Goal: Check status

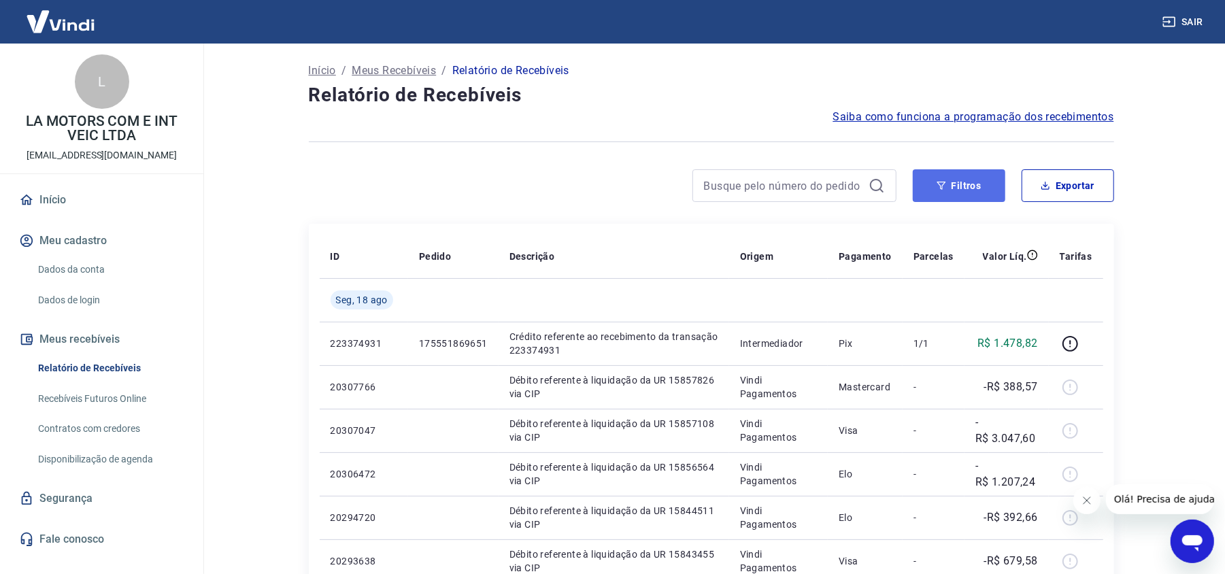
click at [970, 188] on button "Filtros" at bounding box center [959, 185] width 93 height 33
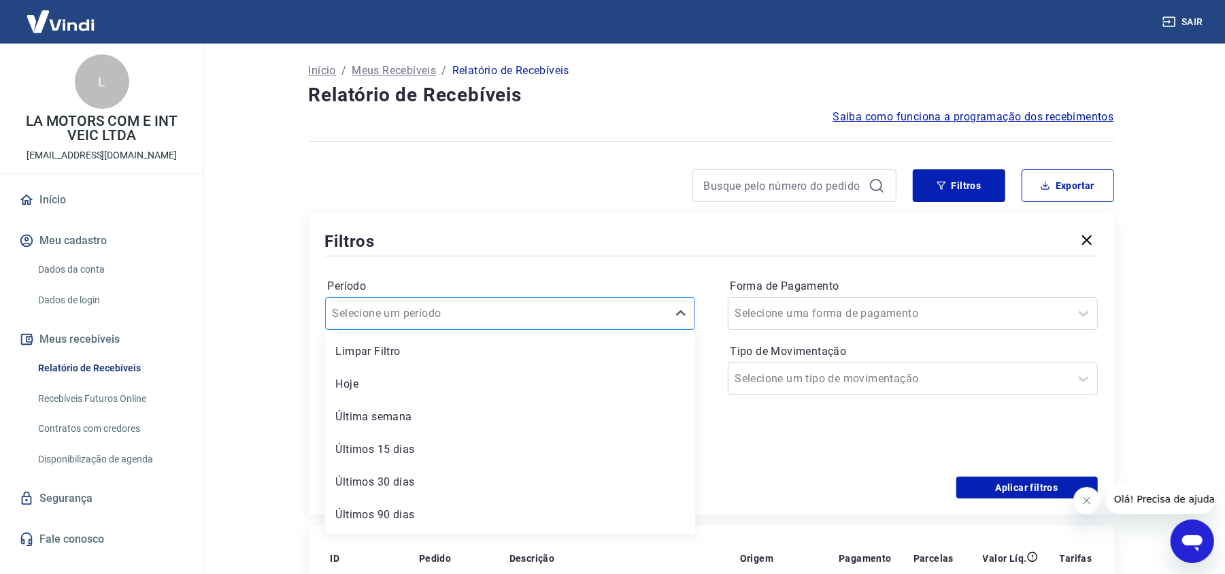
click at [624, 313] on div at bounding box center [497, 313] width 328 height 19
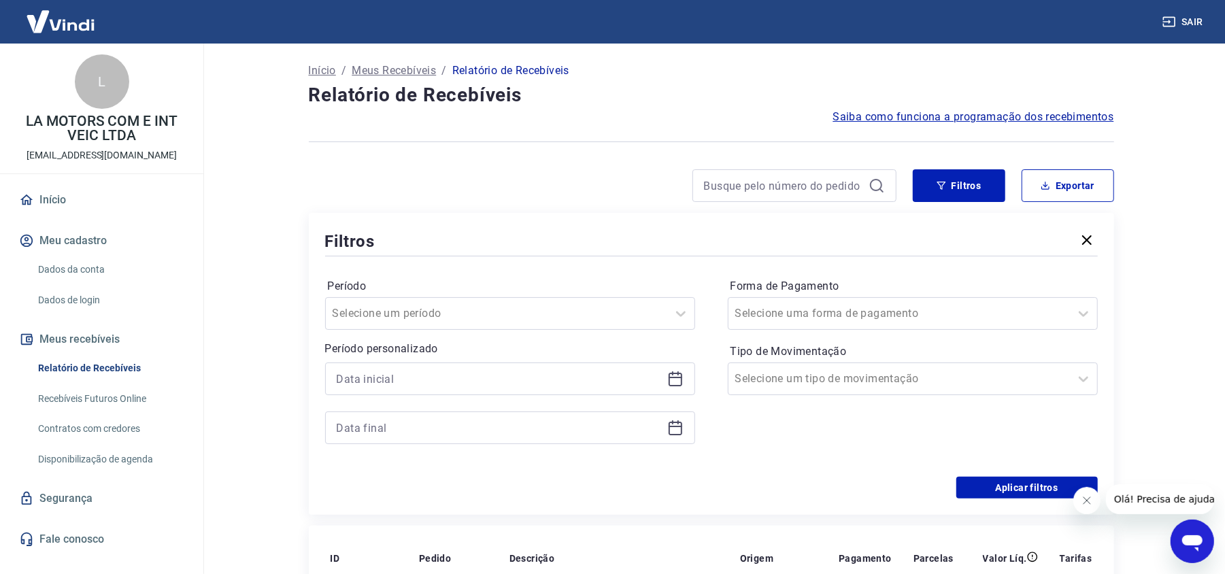
click at [665, 386] on div at bounding box center [510, 379] width 370 height 33
click at [675, 382] on icon at bounding box center [675, 379] width 16 height 16
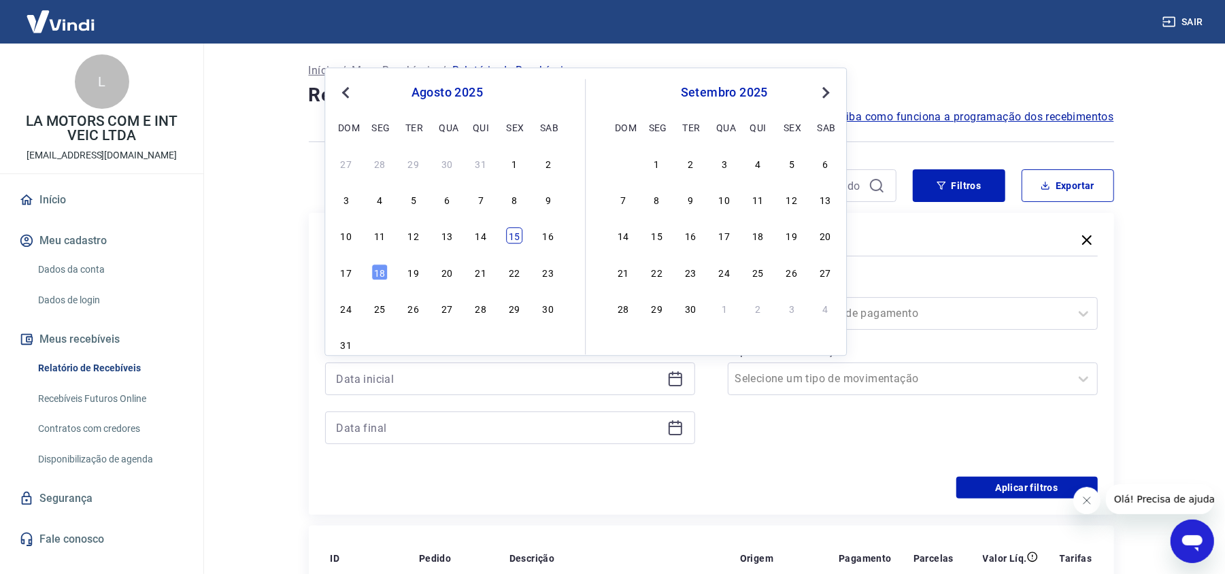
click at [514, 240] on div "15" at bounding box center [514, 236] width 16 height 16
click at [514, 240] on div "Filtros" at bounding box center [711, 241] width 773 height 24
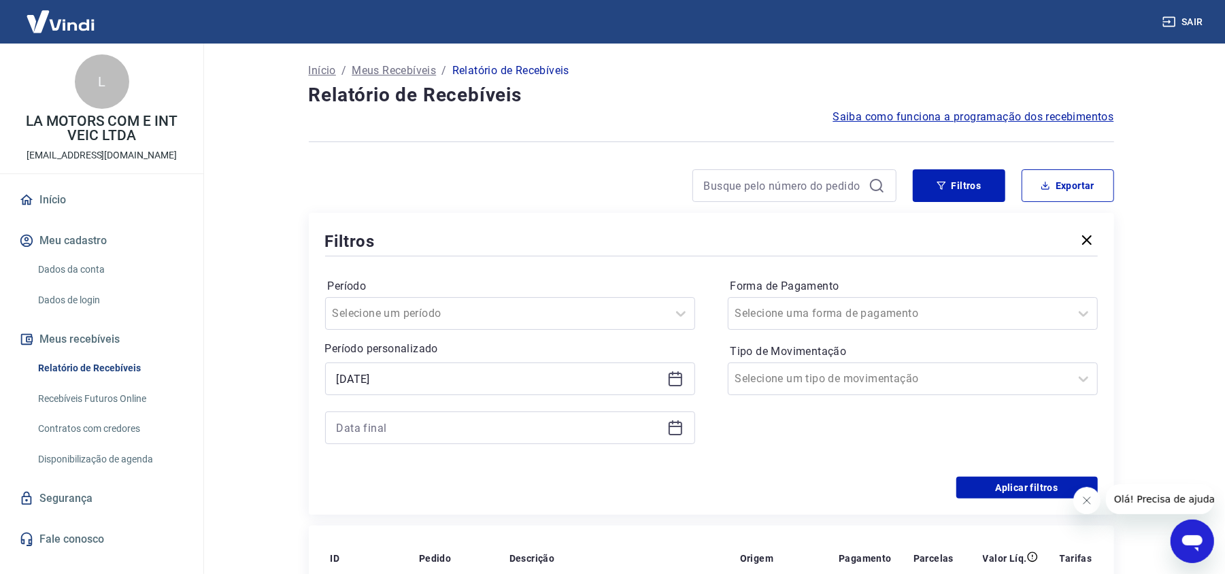
type input "[DATE]"
click at [474, 422] on input at bounding box center [499, 428] width 325 height 20
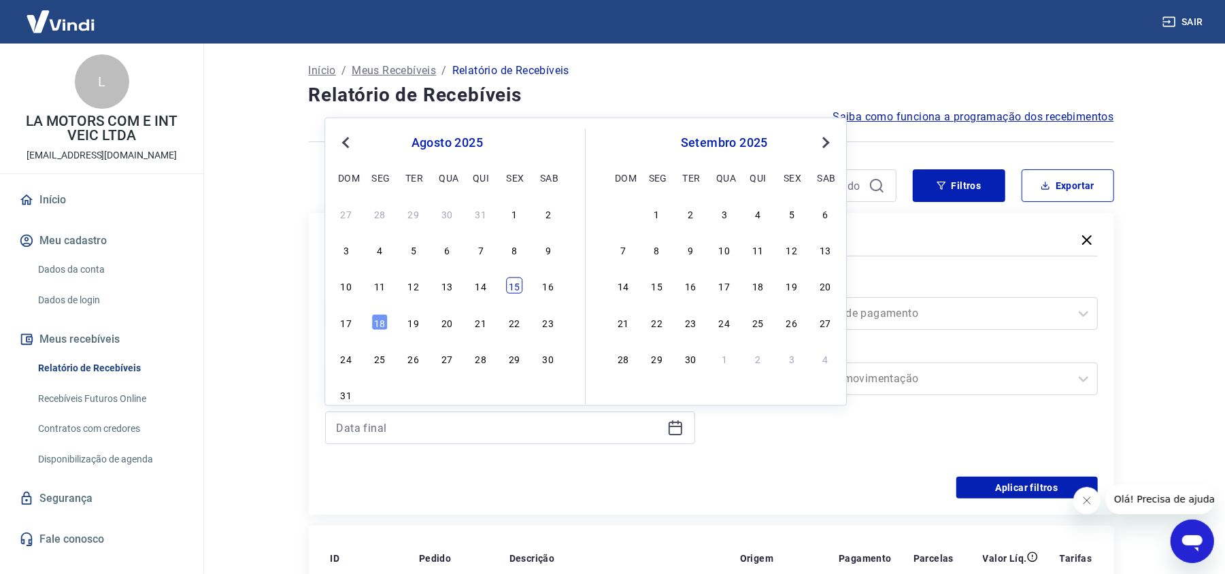
click at [506, 281] on div "15" at bounding box center [514, 286] width 16 height 16
click at [507, 281] on label "Período" at bounding box center [510, 286] width 365 height 16
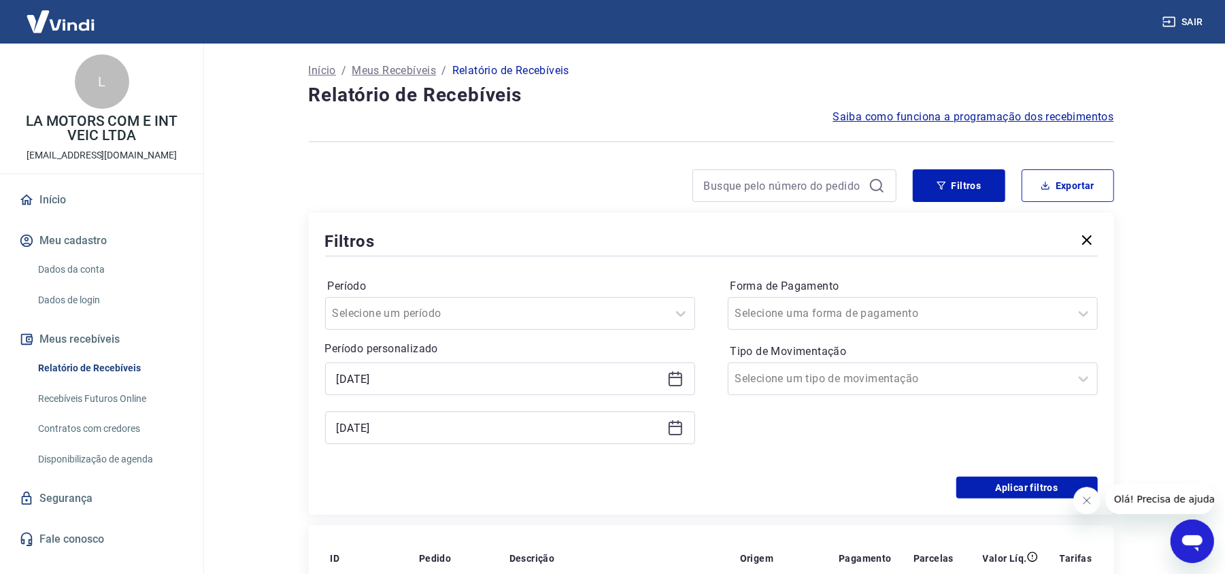
type input "[DATE]"
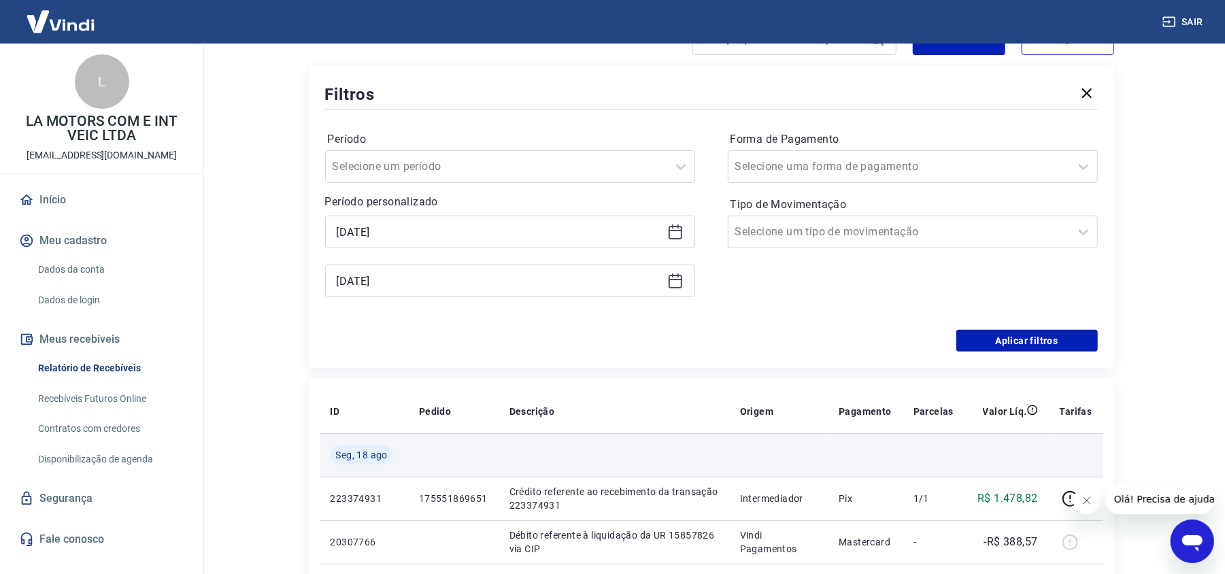
scroll to position [181, 0]
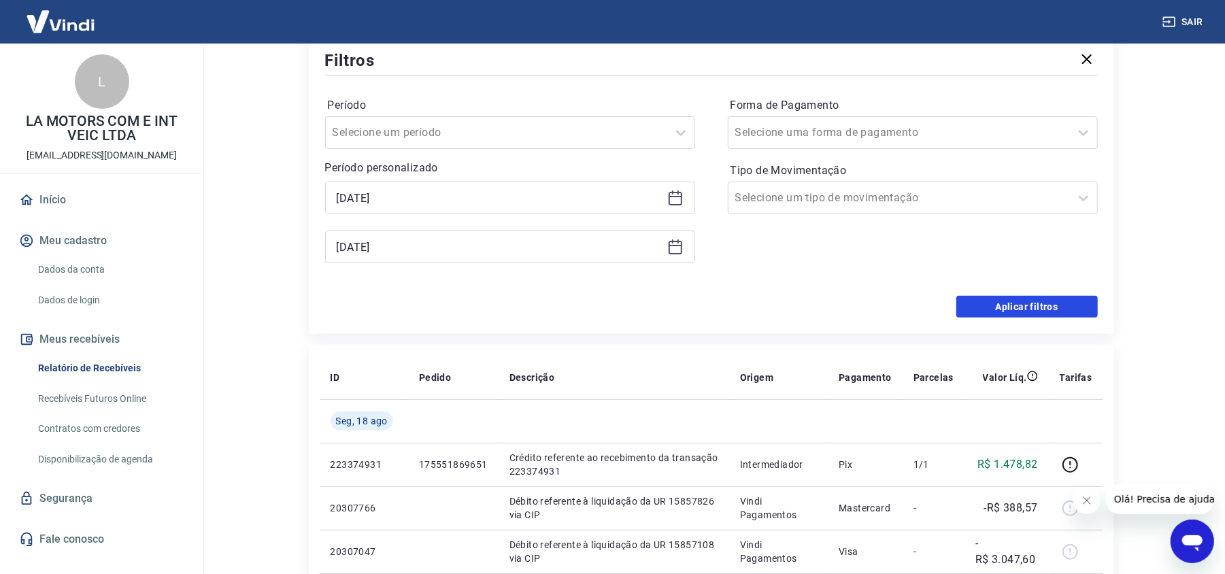
click at [1032, 309] on button "Aplicar filtros" at bounding box center [1026, 307] width 141 height 22
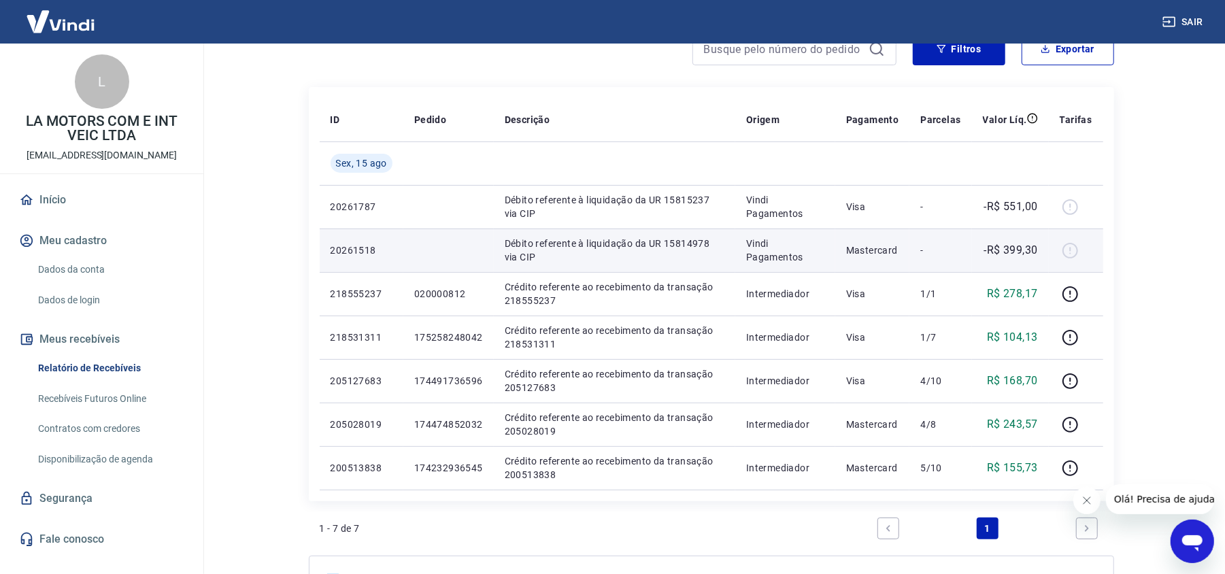
scroll to position [181, 0]
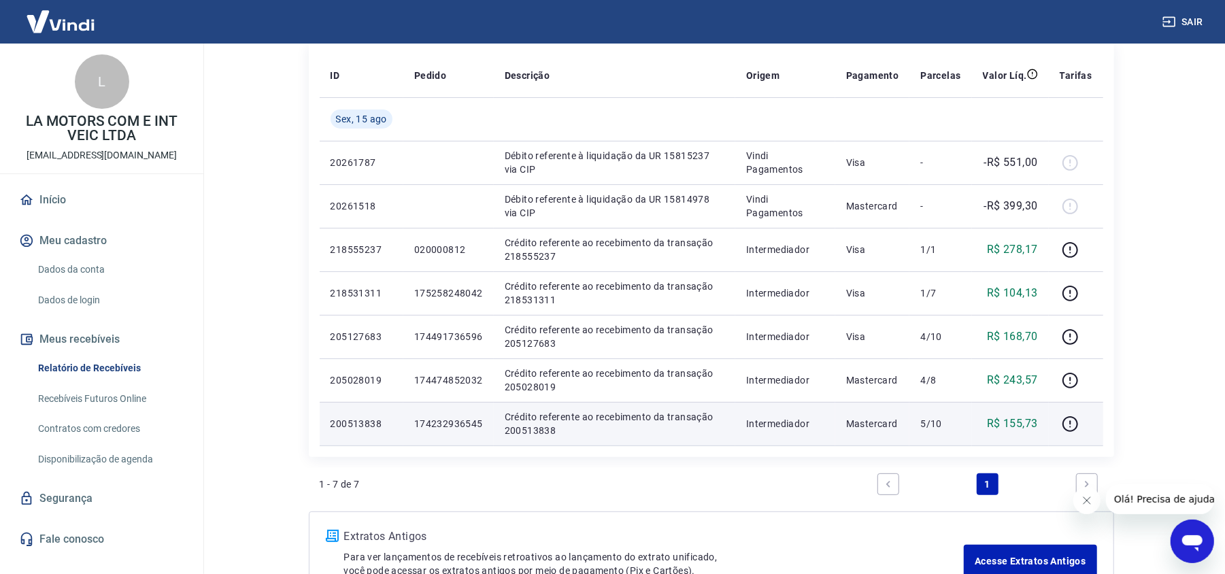
click at [352, 424] on p "200513838" at bounding box center [362, 424] width 62 height 14
copy p "200513838"
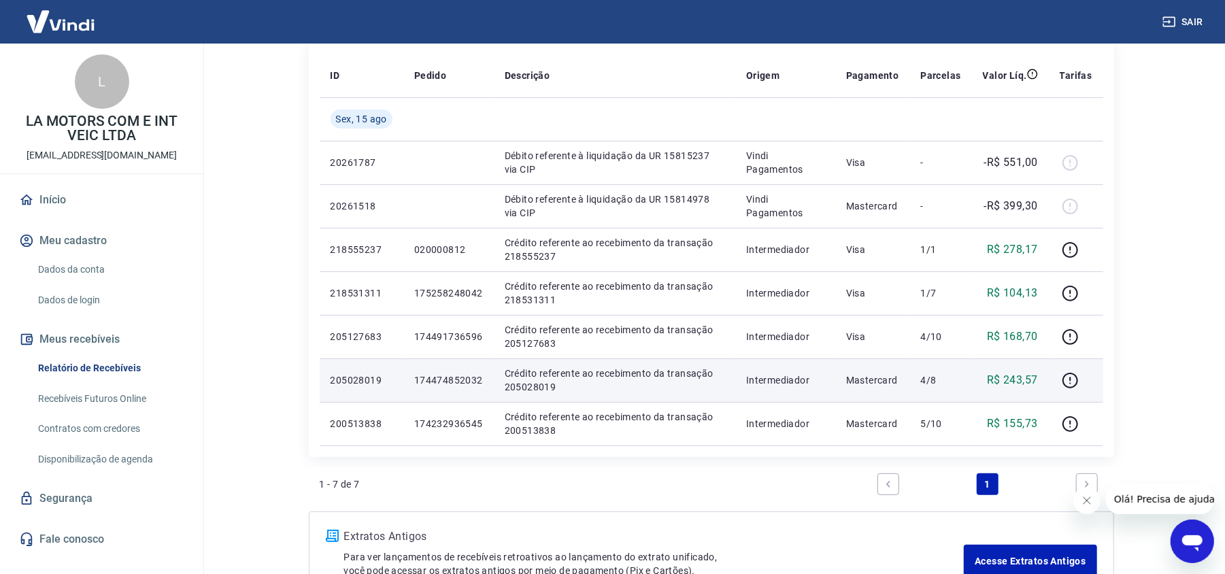
click at [363, 385] on p "205028019" at bounding box center [362, 380] width 62 height 14
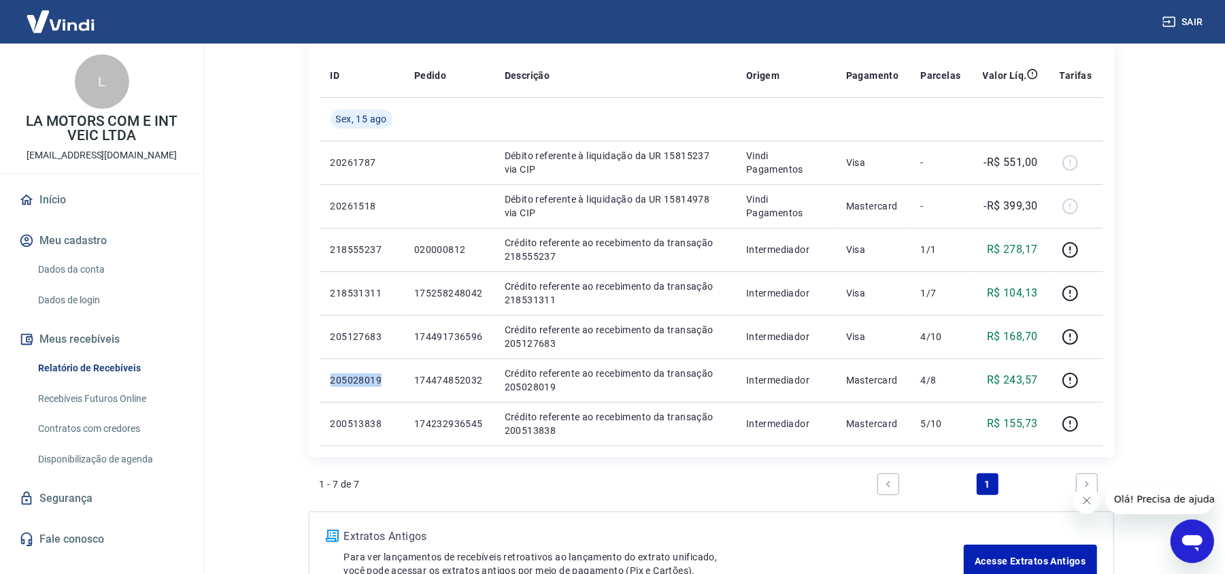
copy p "205028019"
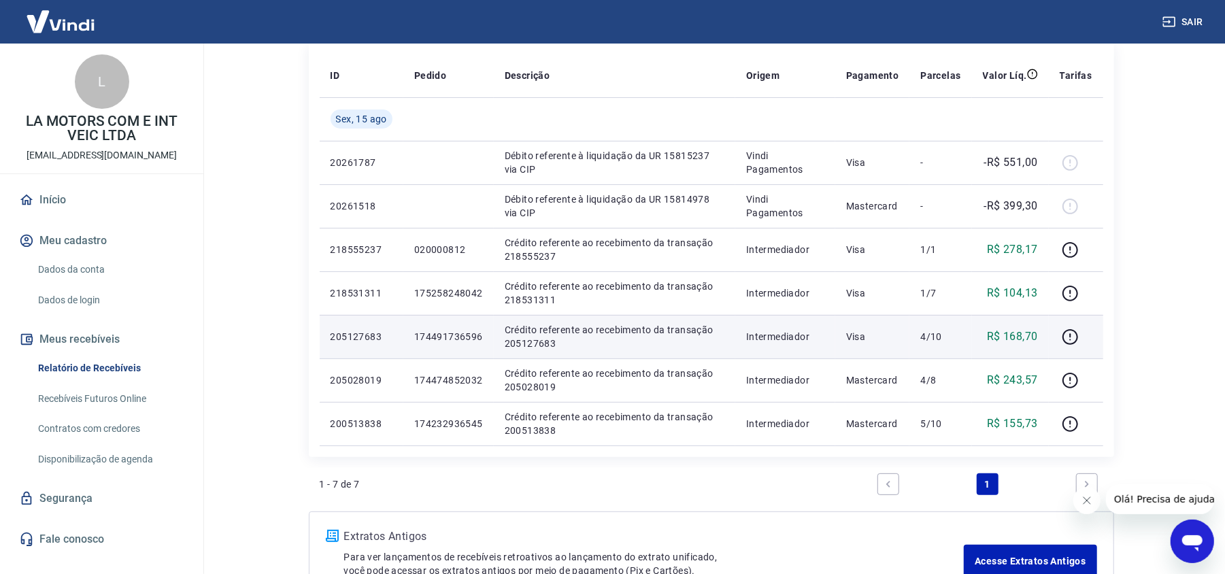
click at [358, 337] on p "205127683" at bounding box center [362, 337] width 62 height 14
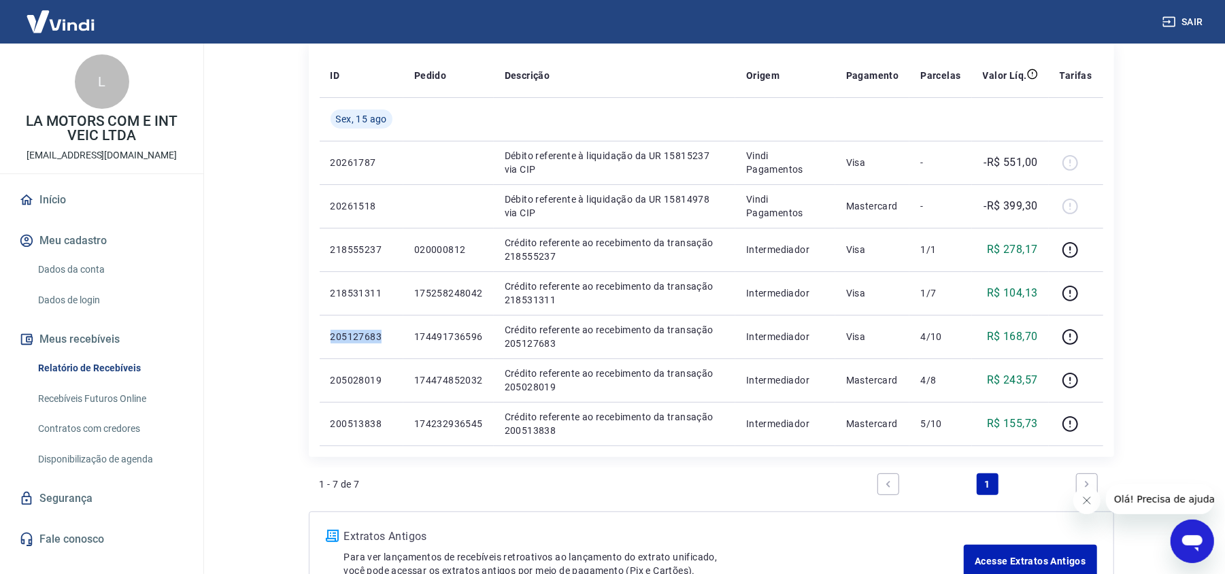
copy p "205127683"
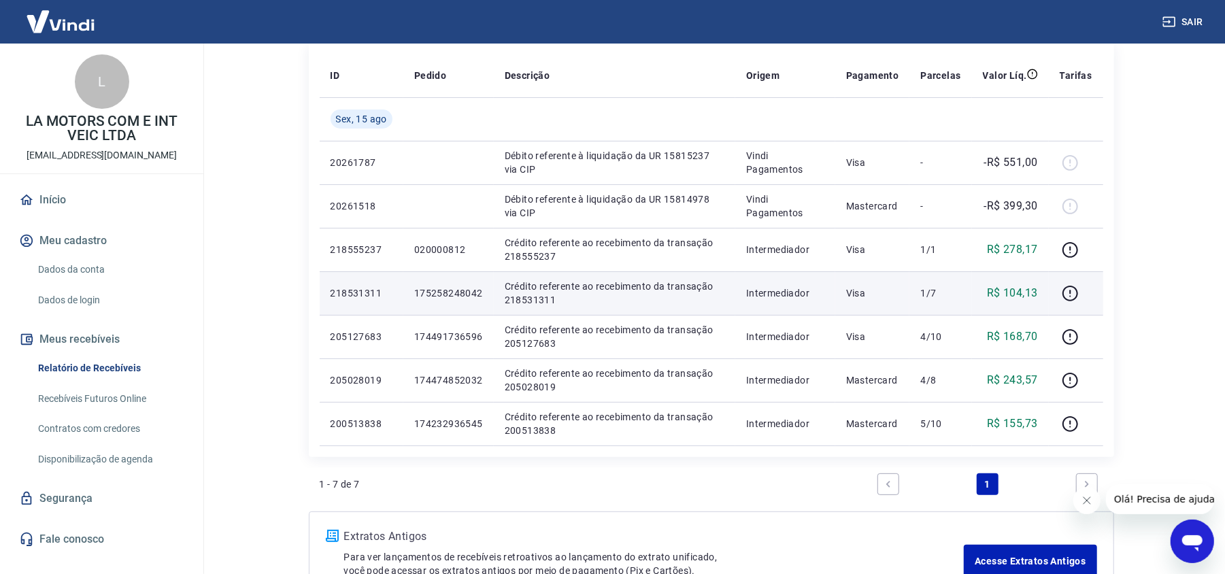
click at [338, 286] on p "218531311" at bounding box center [362, 293] width 62 height 14
copy p "218531311"
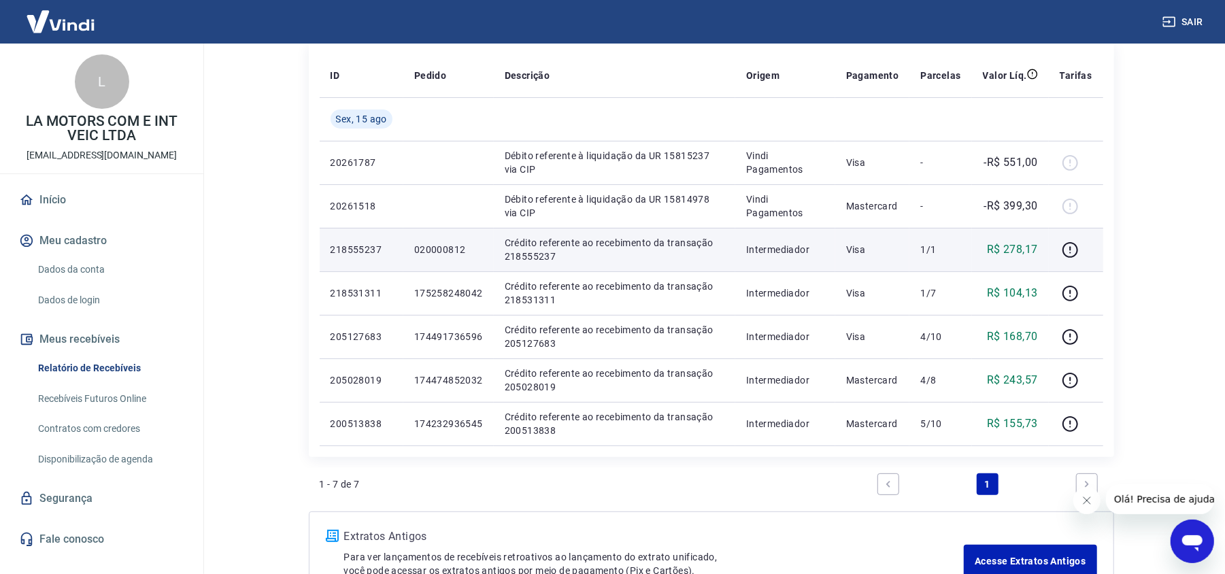
click at [347, 248] on p "218555237" at bounding box center [362, 250] width 62 height 14
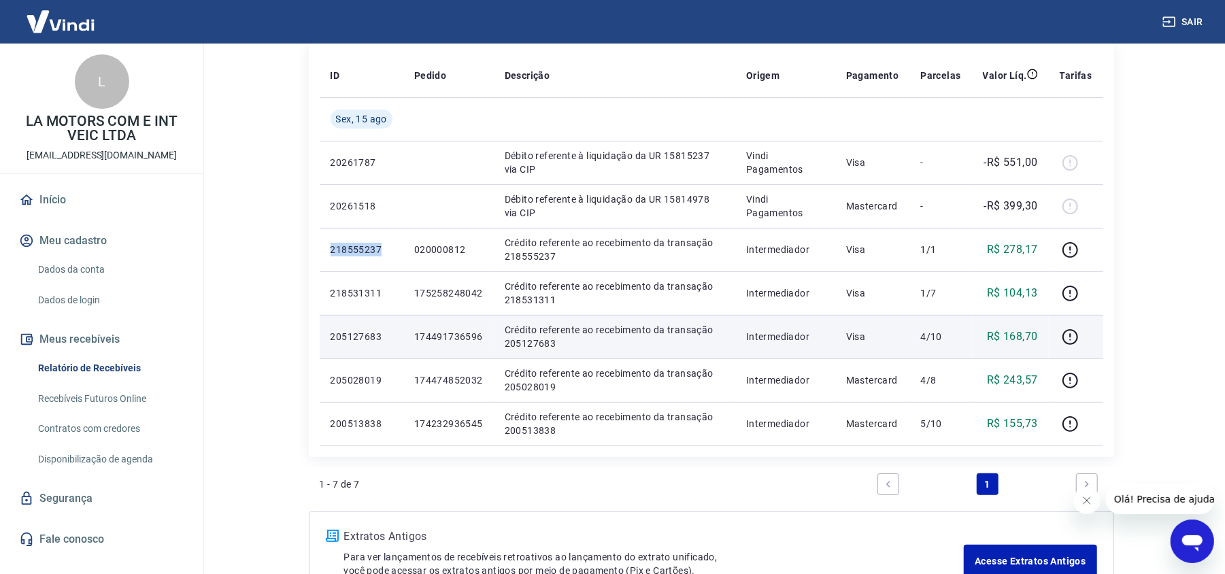
copy p "218555237"
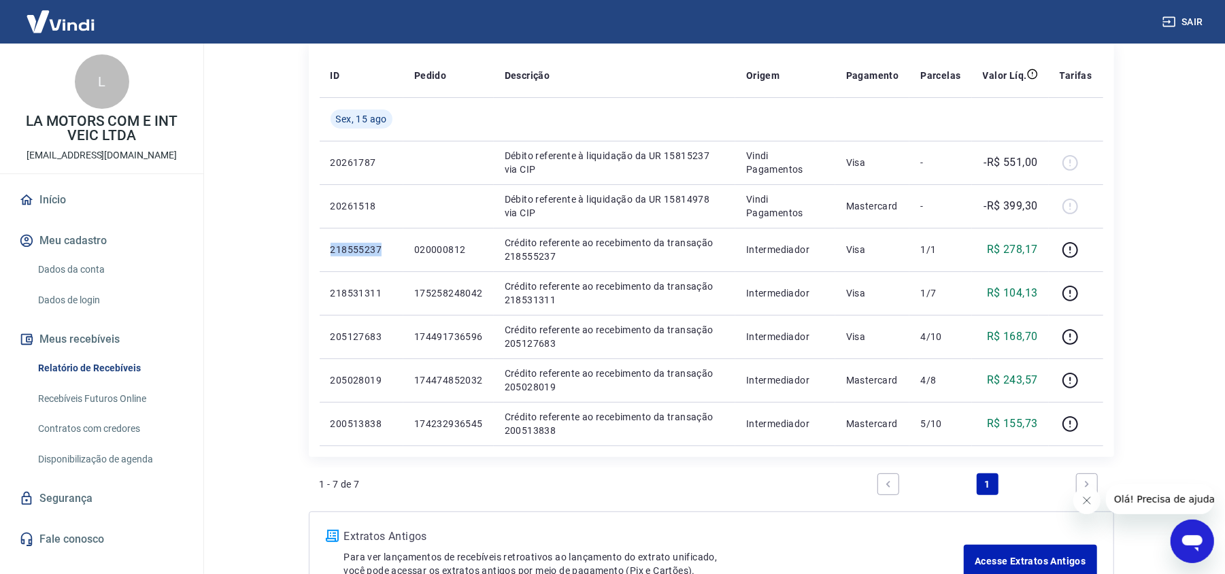
copy p "218555237"
